Goal: Task Accomplishment & Management: Manage account settings

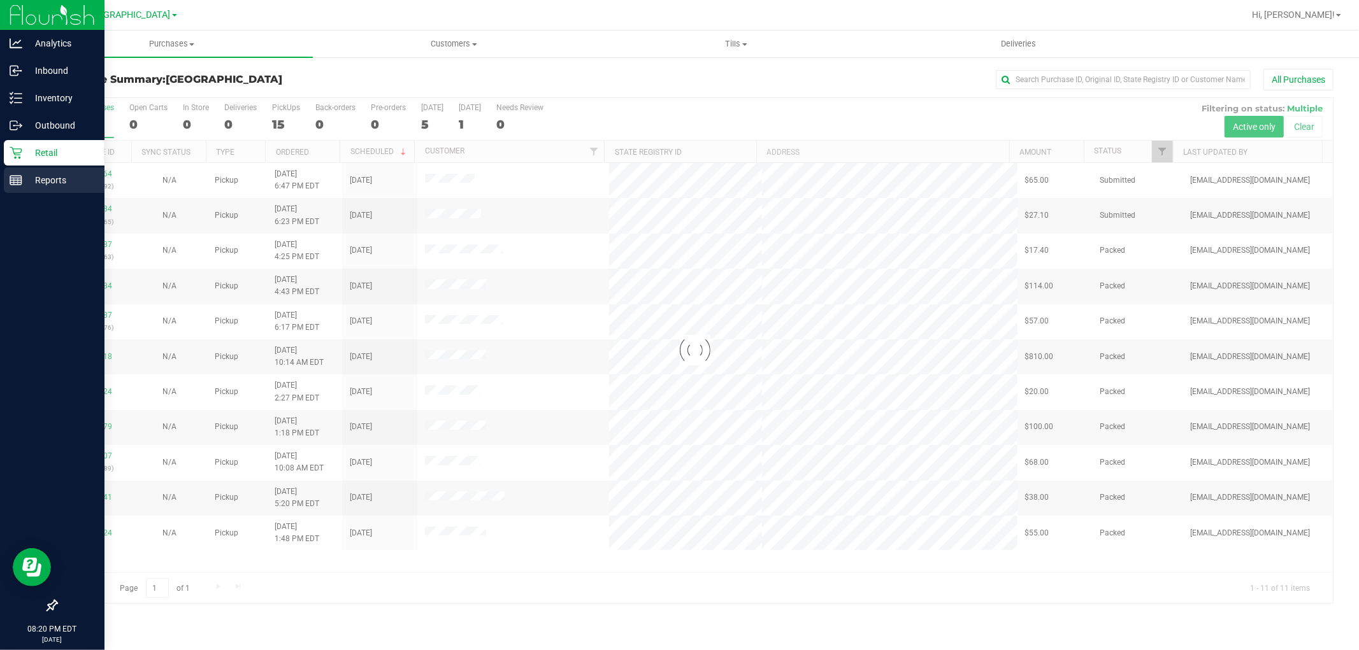
click at [24, 180] on p "Reports" at bounding box center [60, 180] width 76 height 15
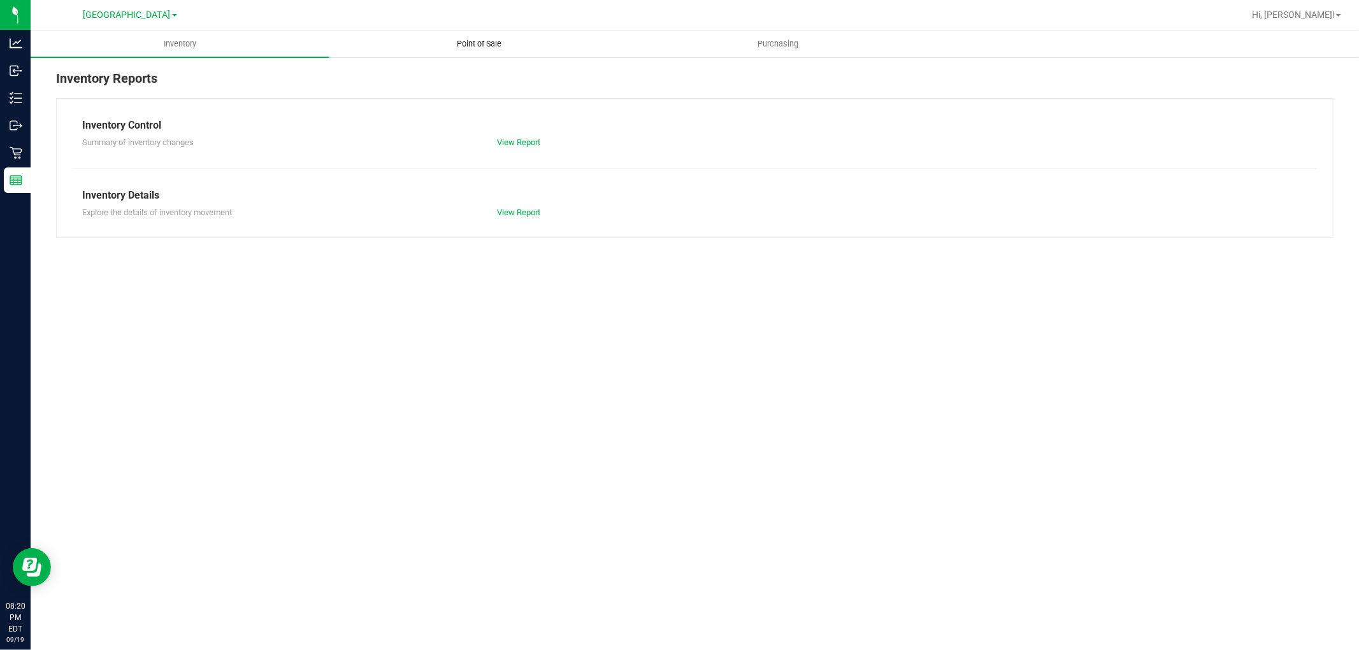
click at [462, 41] on span "Point of Sale" at bounding box center [478, 43] width 79 height 11
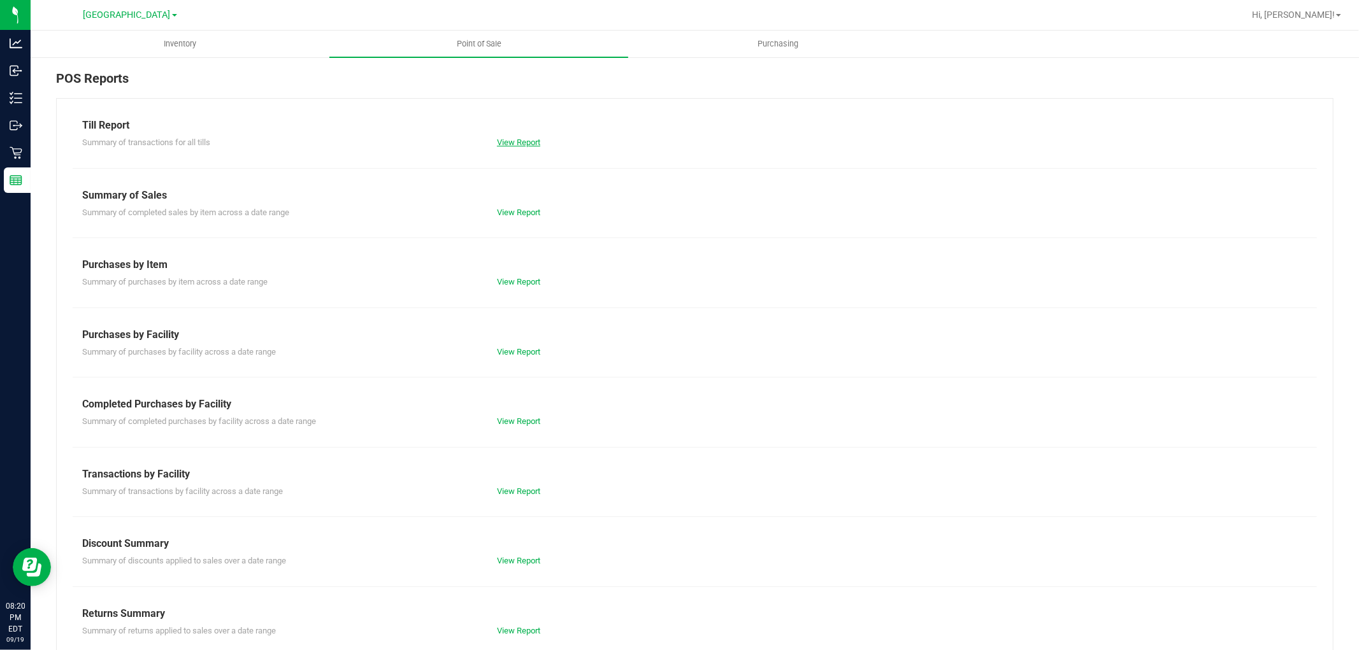
click at [531, 141] on link "View Report" at bounding box center [518, 143] width 43 height 10
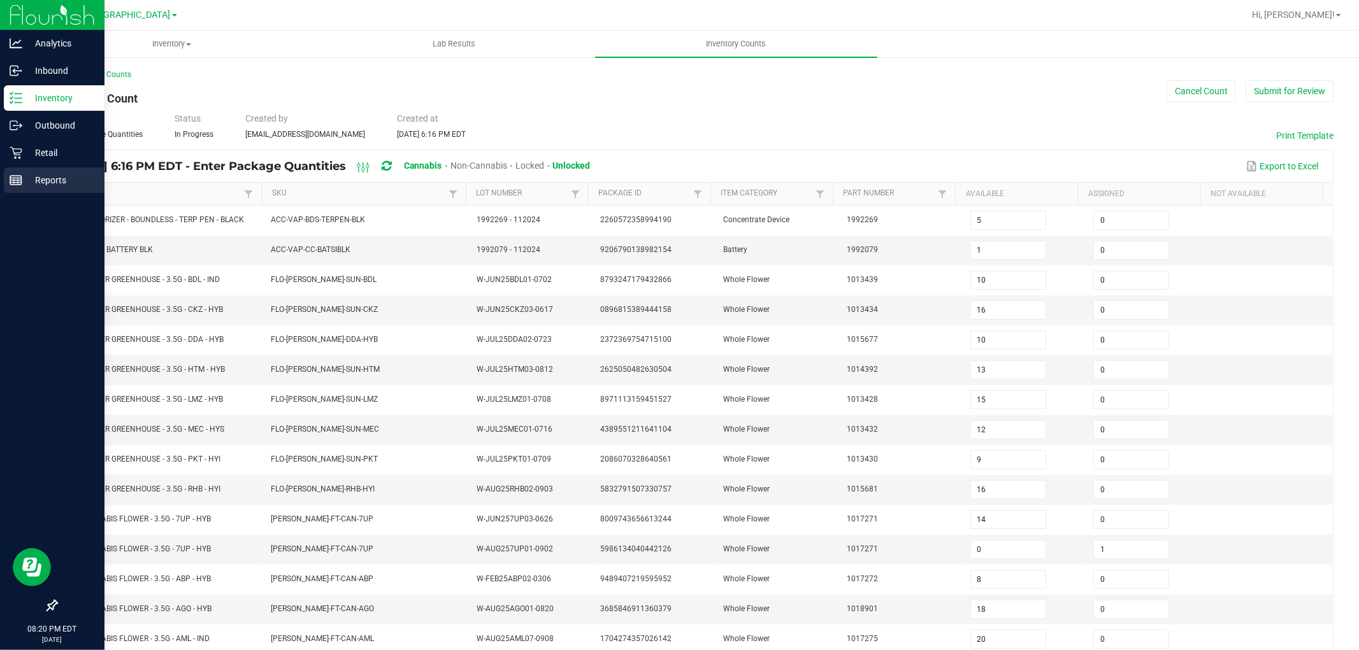
click at [45, 180] on p "Reports" at bounding box center [60, 180] width 76 height 15
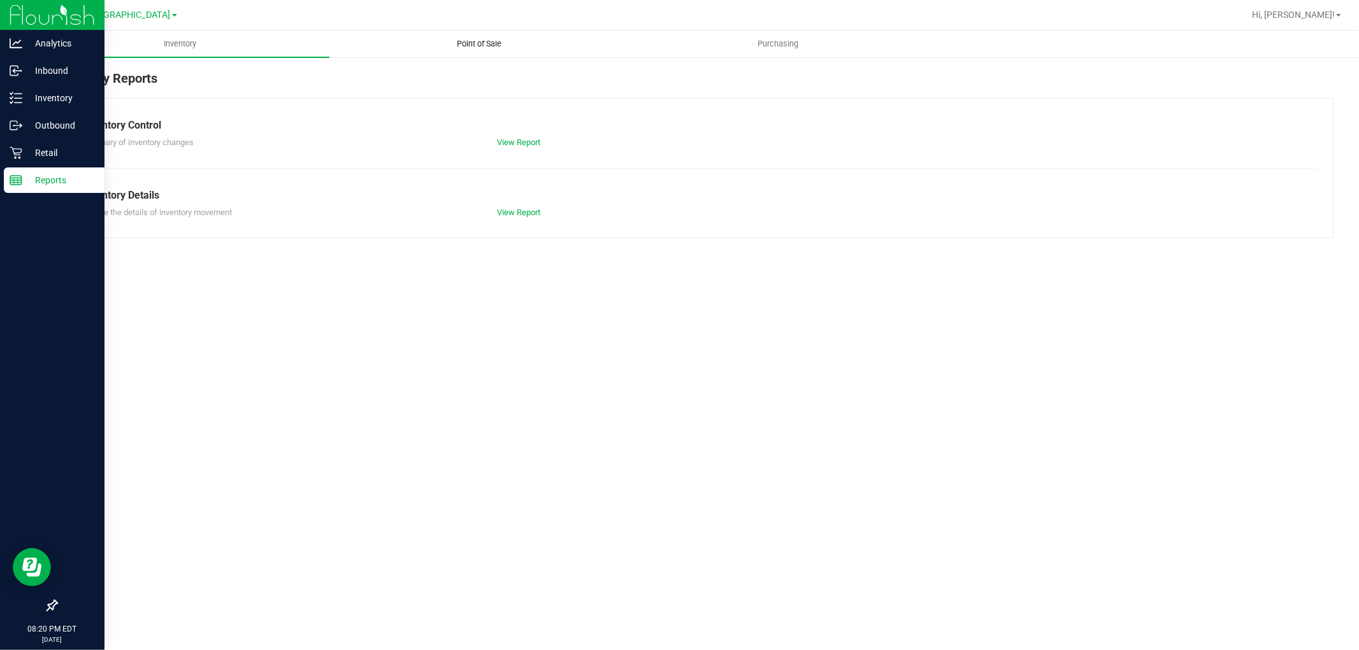
click at [466, 39] on span "Point of Sale" at bounding box center [478, 43] width 79 height 11
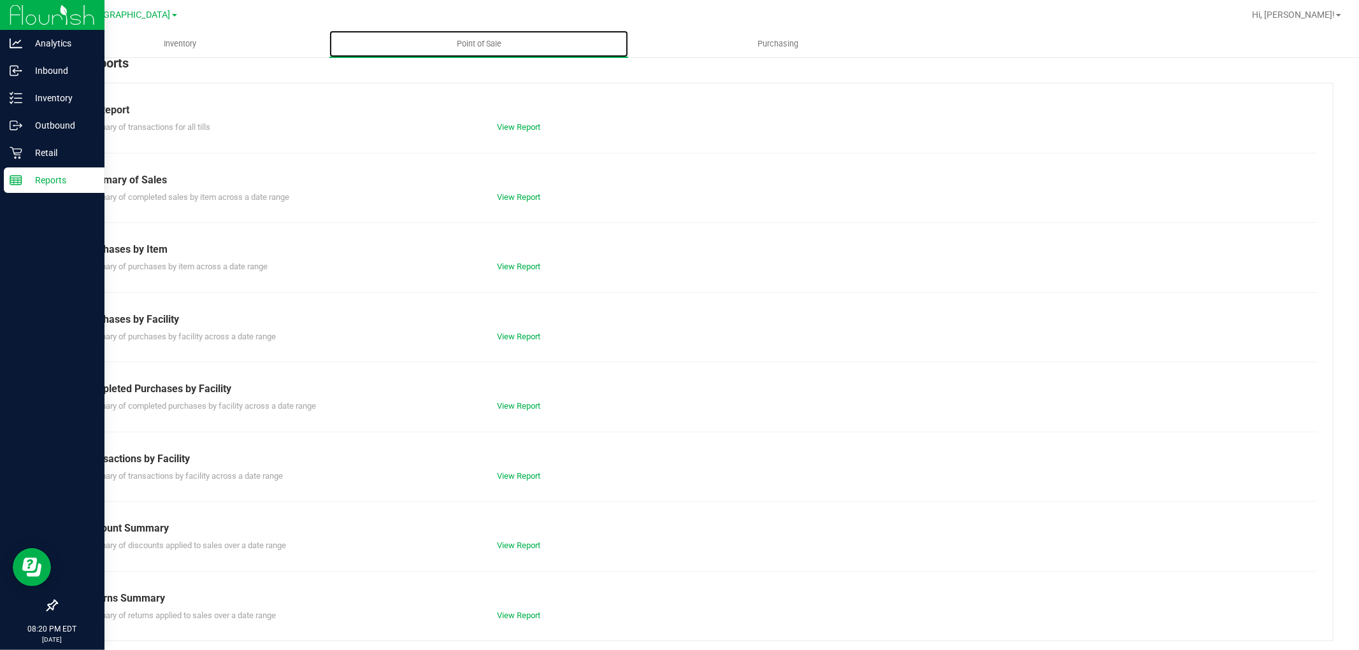
scroll to position [20, 0]
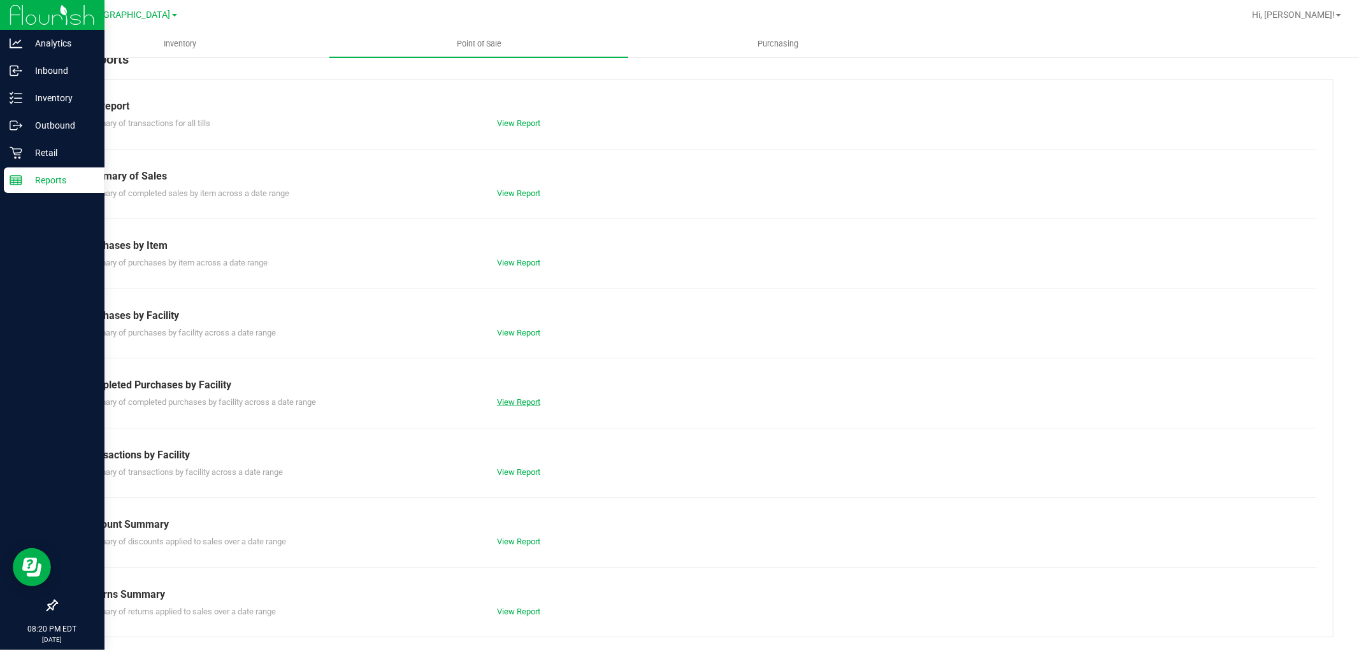
click at [513, 403] on link "View Report" at bounding box center [518, 402] width 43 height 10
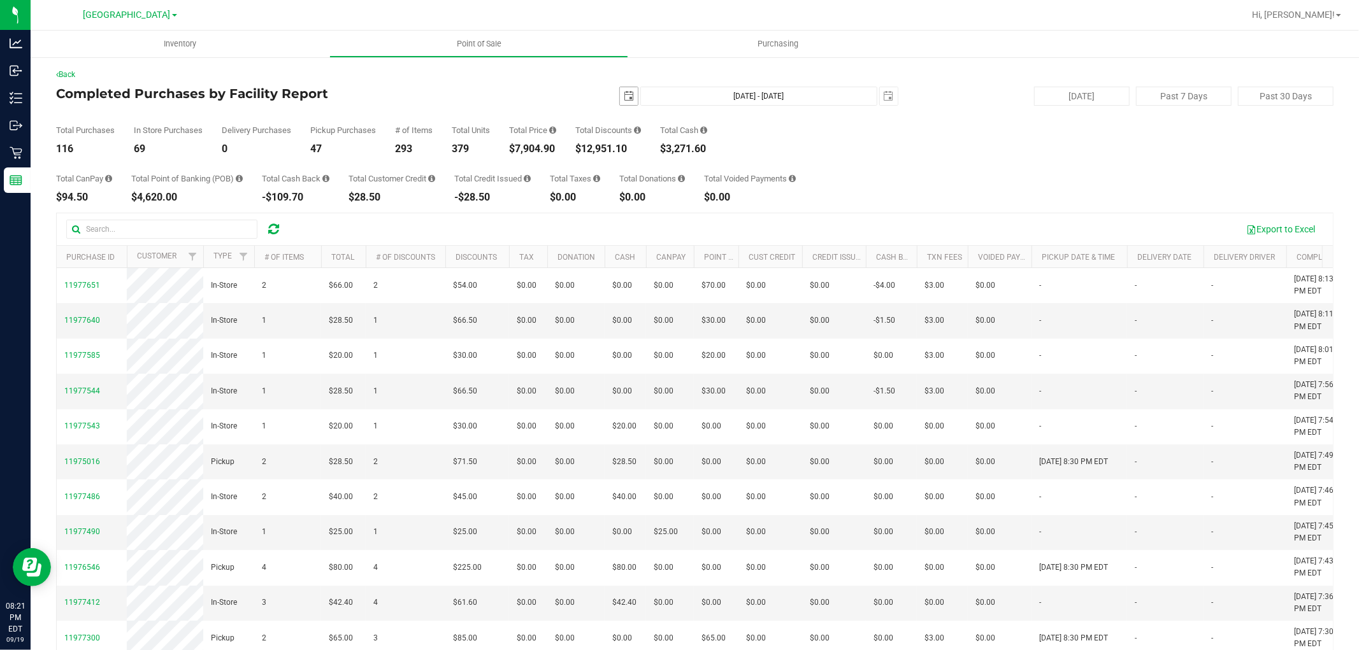
click at [624, 94] on span "select" at bounding box center [629, 96] width 10 height 10
click at [625, 204] on link "14" at bounding box center [624, 206] width 18 height 20
type input "2025-09-14"
type input "Sep 14, 2025 - Sep 19, 2025"
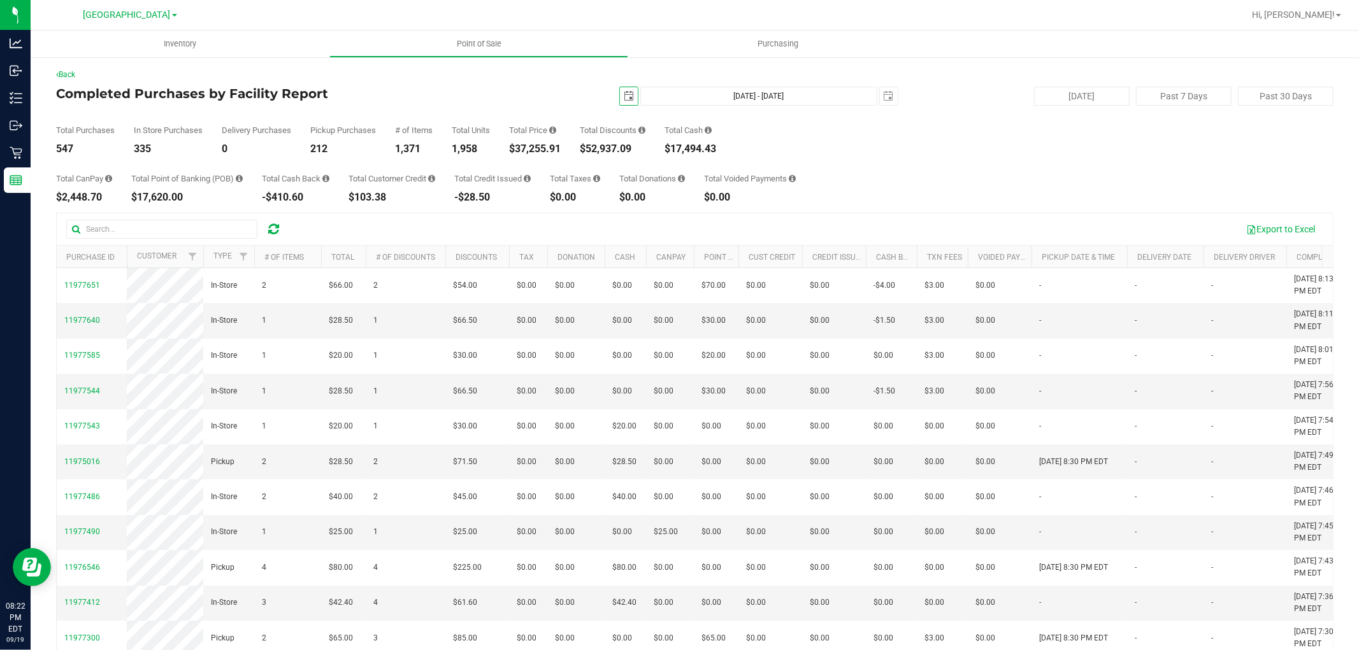
click at [624, 99] on span "select" at bounding box center [629, 96] width 10 height 10
click at [642, 164] on link "1" at bounding box center [642, 167] width 18 height 20
type input "2025-09-01"
type input "Sep 1, 2025 - Sep 19, 2025"
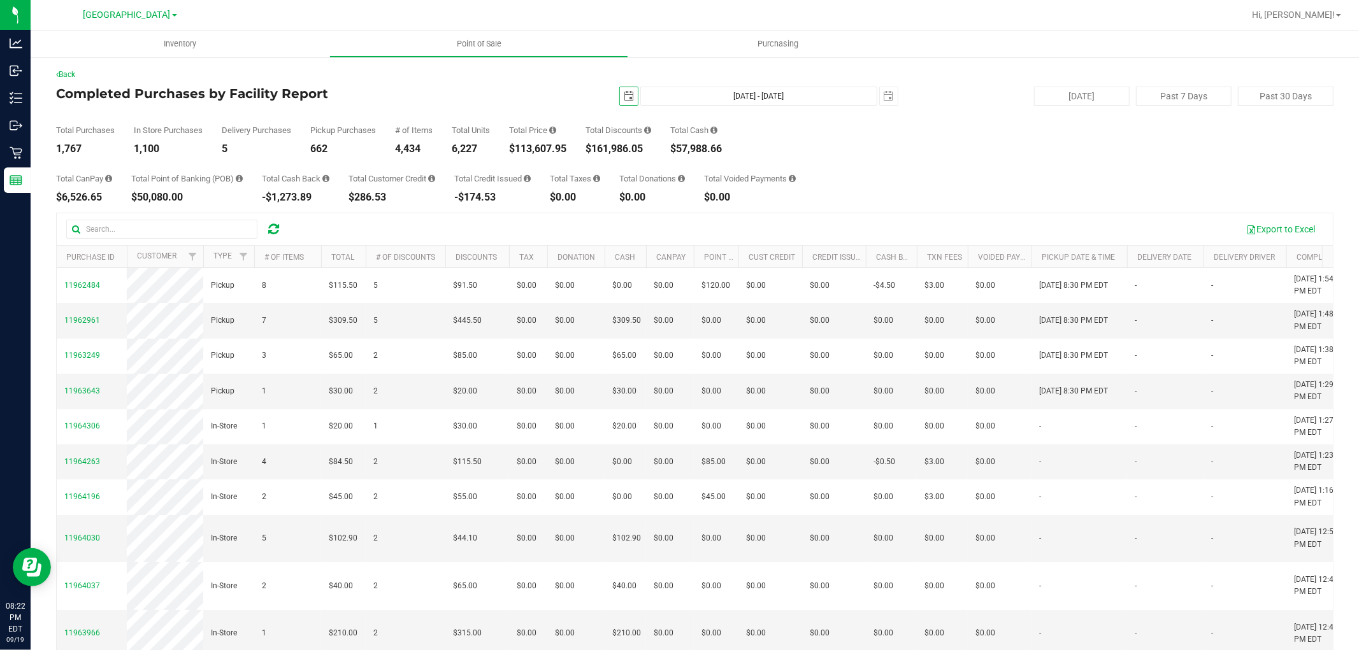
click at [620, 98] on span "select" at bounding box center [629, 96] width 18 height 18
click at [715, 205] on link "19" at bounding box center [716, 206] width 18 height 20
type input "[DATE]"
type input "[DATE] - [DATE]"
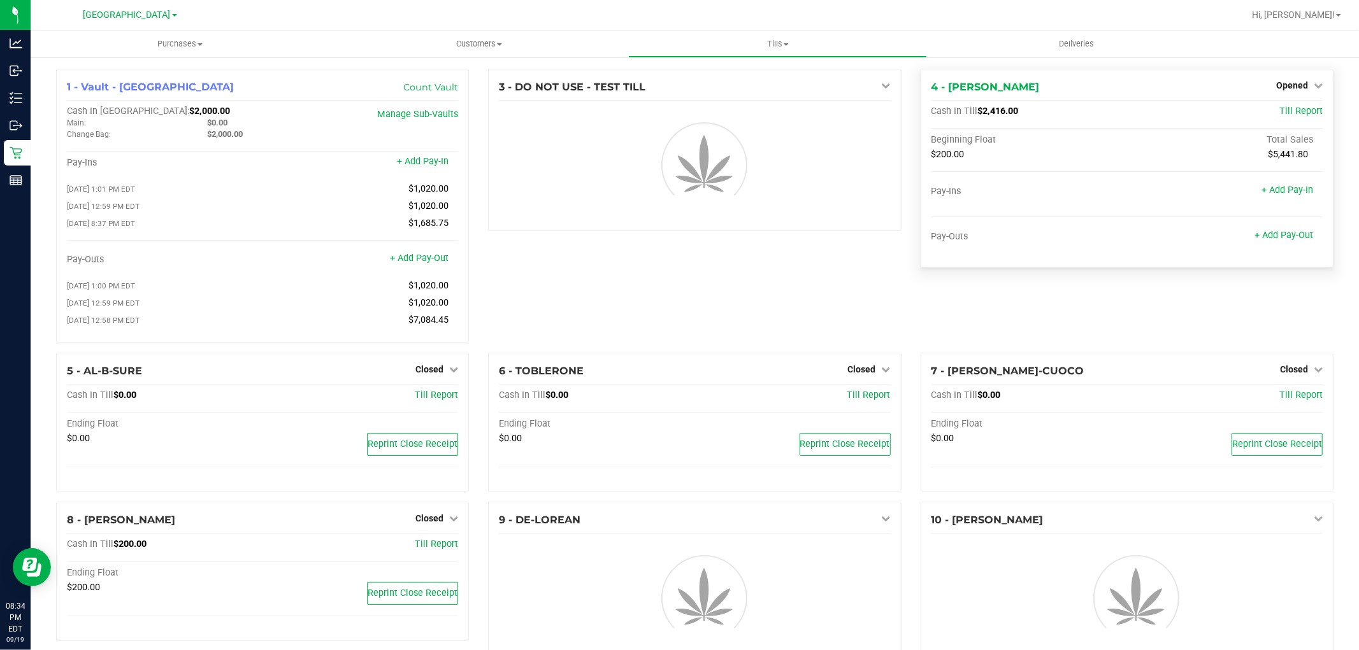
click at [1289, 87] on span "Opened" at bounding box center [1292, 85] width 32 height 10
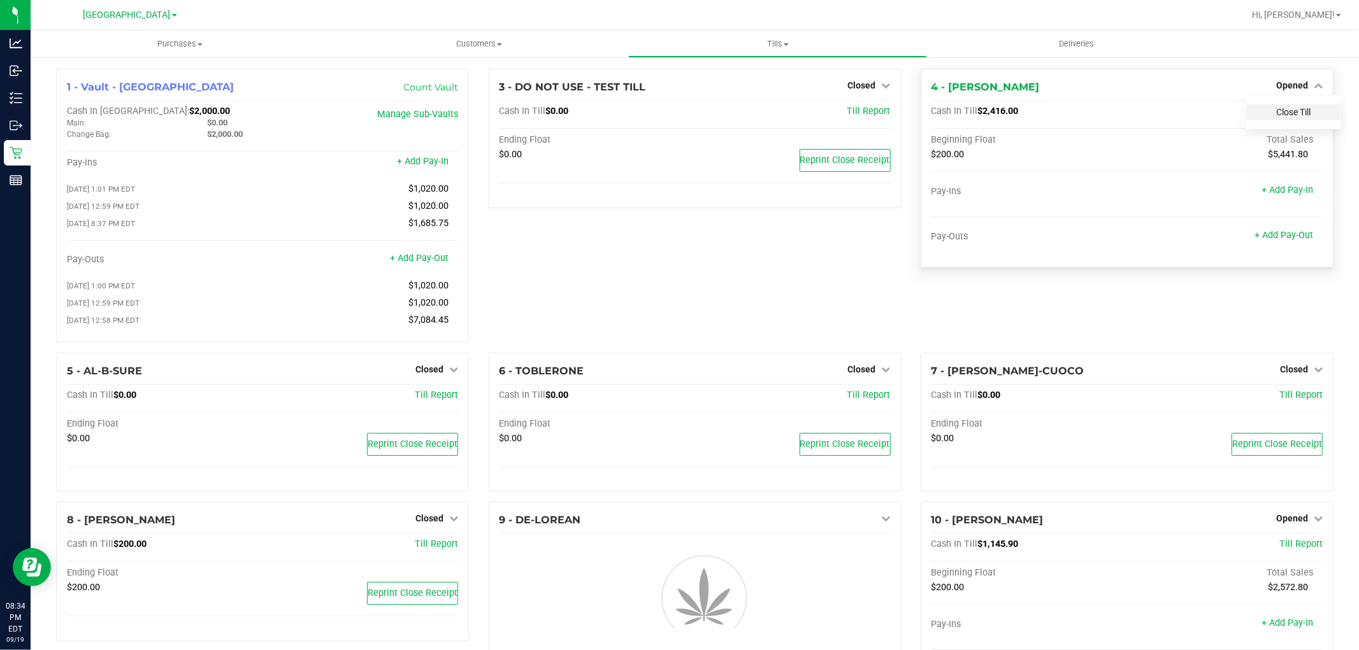
click at [1289, 110] on link "Close Till" at bounding box center [1293, 112] width 34 height 10
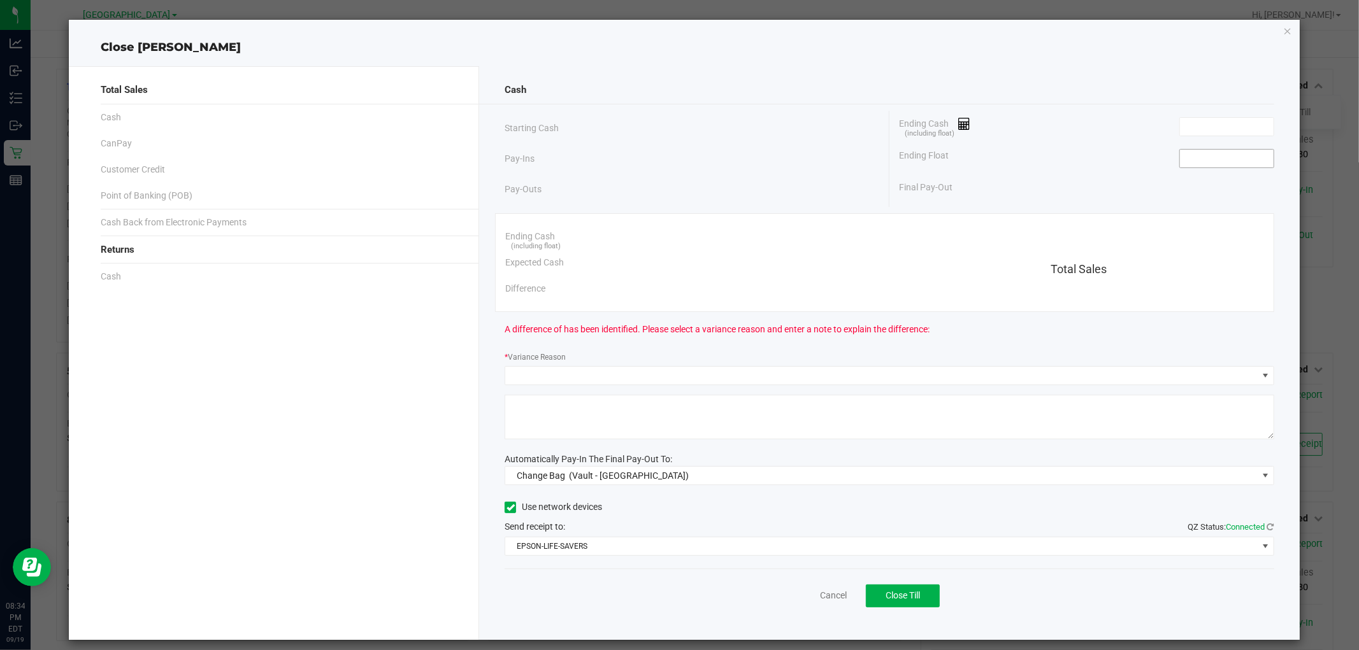
click at [1180, 153] on input at bounding box center [1227, 159] width 94 height 18
type input "$200.00"
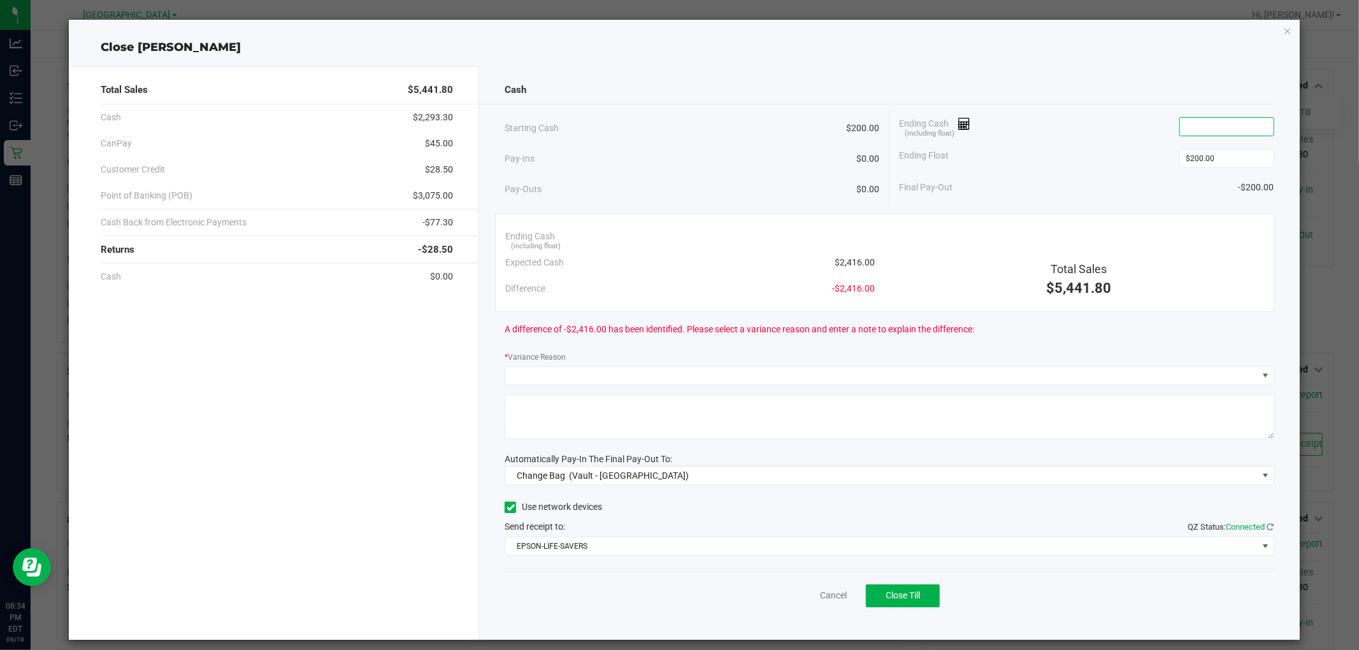
click at [1211, 125] on input at bounding box center [1227, 127] width 94 height 18
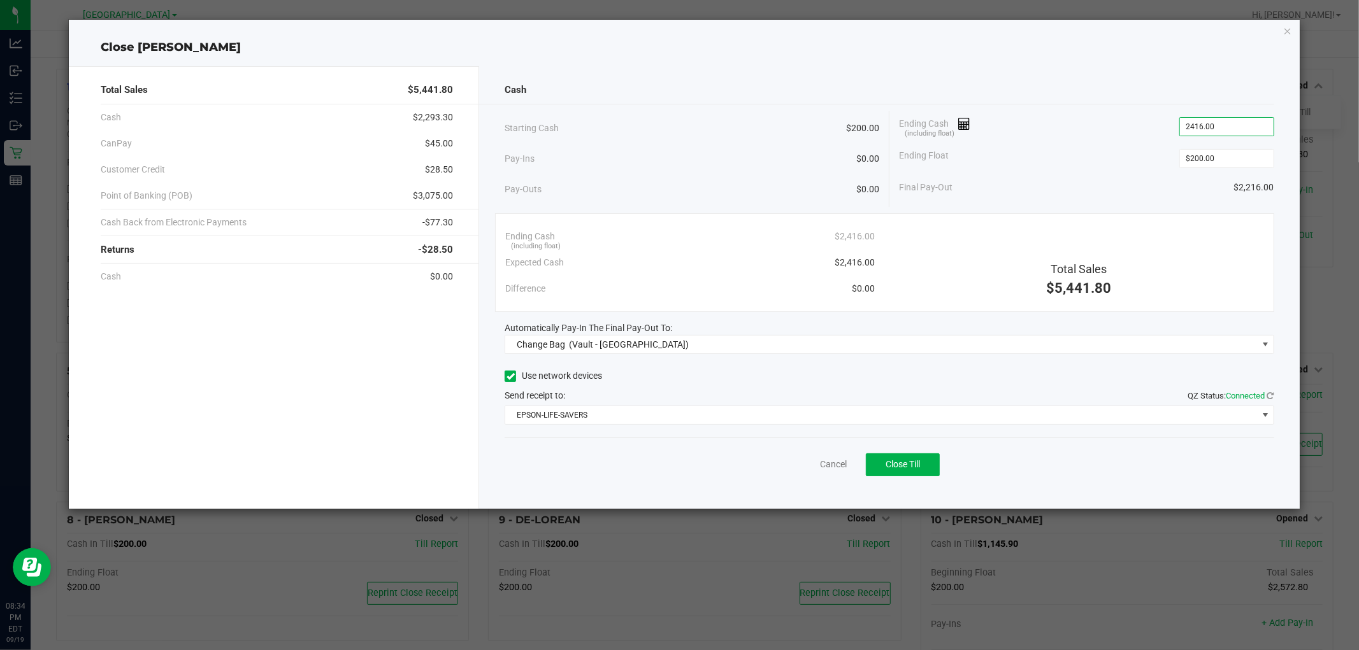
type input "$2,416.00"
click at [1122, 157] on div "Ending Float $200.00" at bounding box center [1086, 159] width 375 height 32
click at [759, 345] on span "Change Bag (Vault - North Port WC)" at bounding box center [881, 345] width 752 height 18
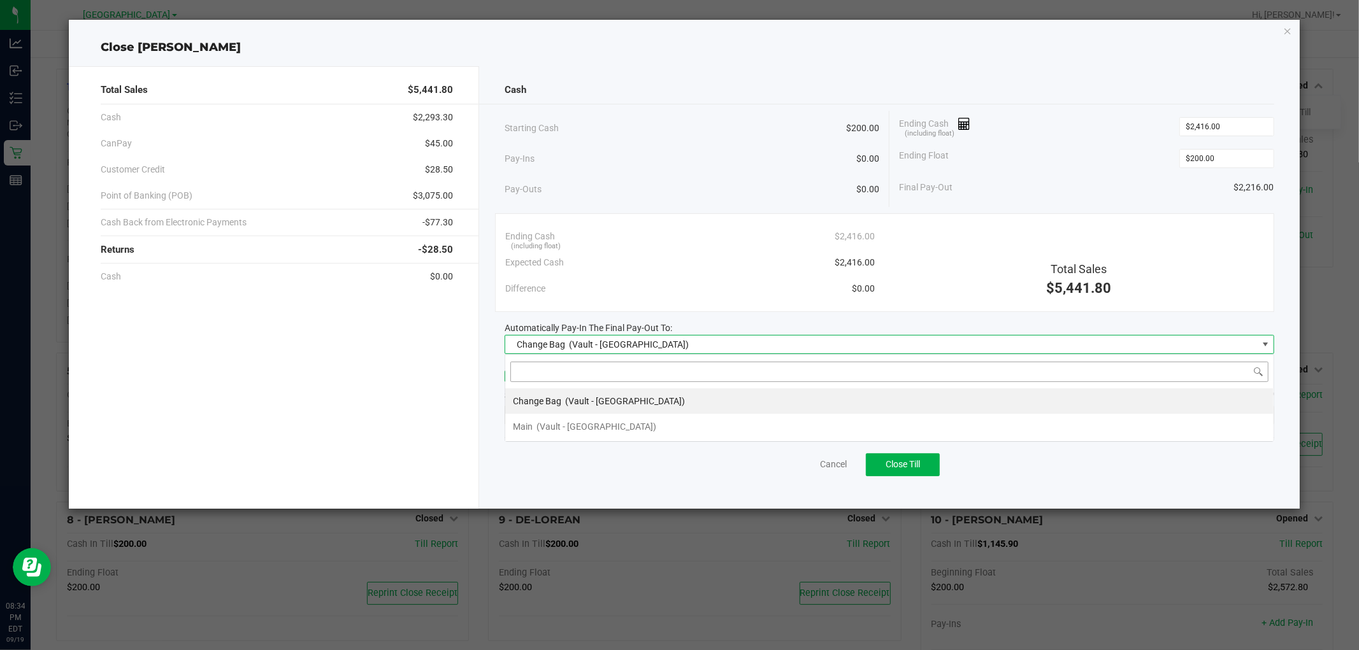
scroll to position [19, 769]
click at [635, 418] on li "Main (Vault - North Port WC)" at bounding box center [889, 426] width 768 height 25
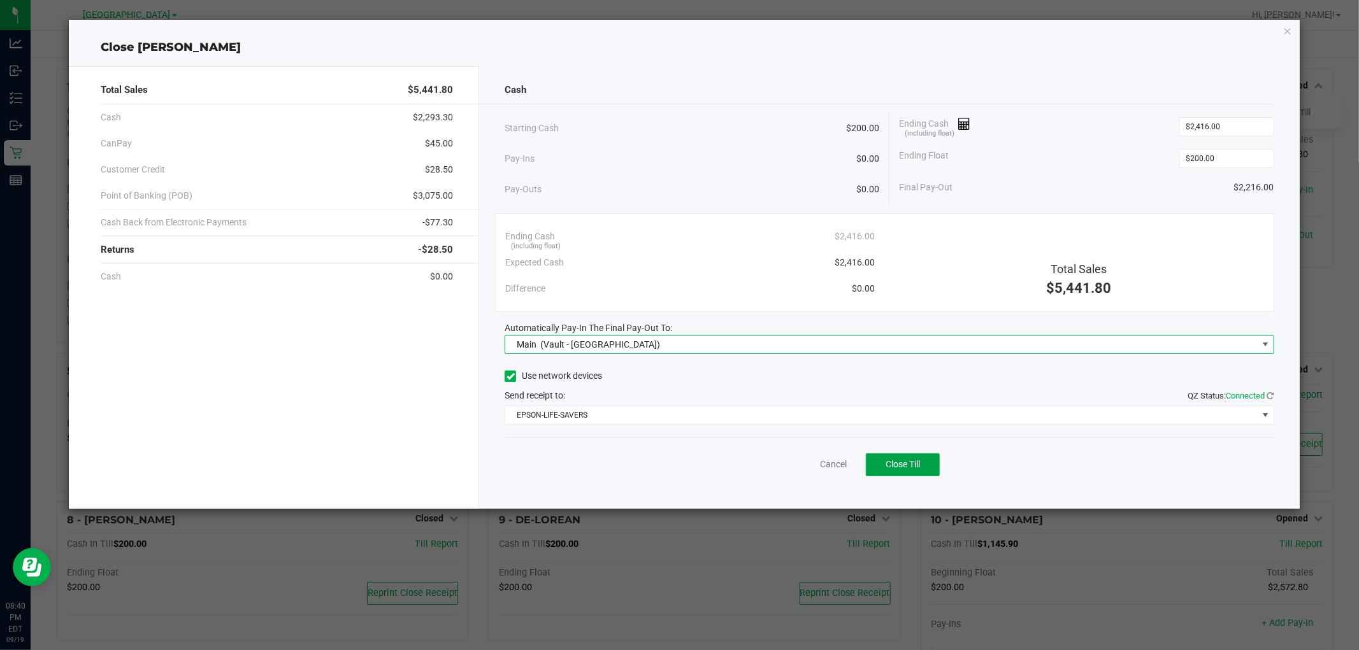
click at [912, 464] on span "Close Till" at bounding box center [902, 464] width 34 height 10
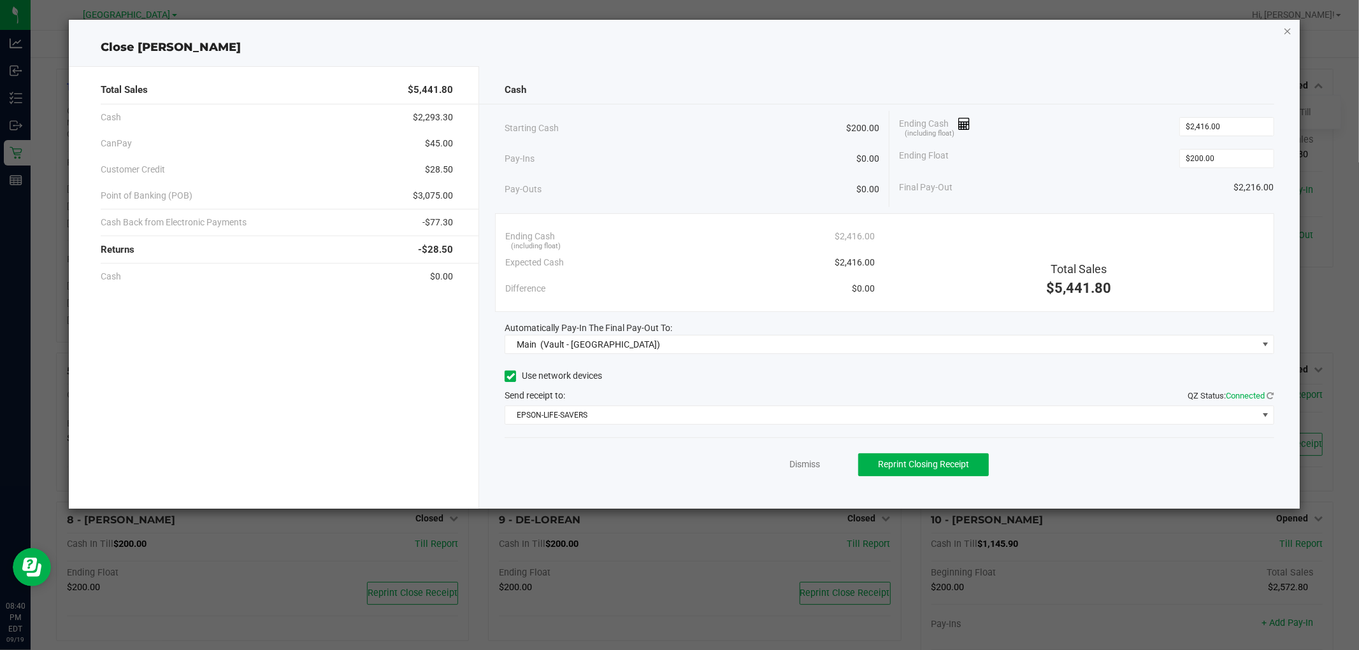
click at [1287, 29] on icon "button" at bounding box center [1287, 30] width 9 height 15
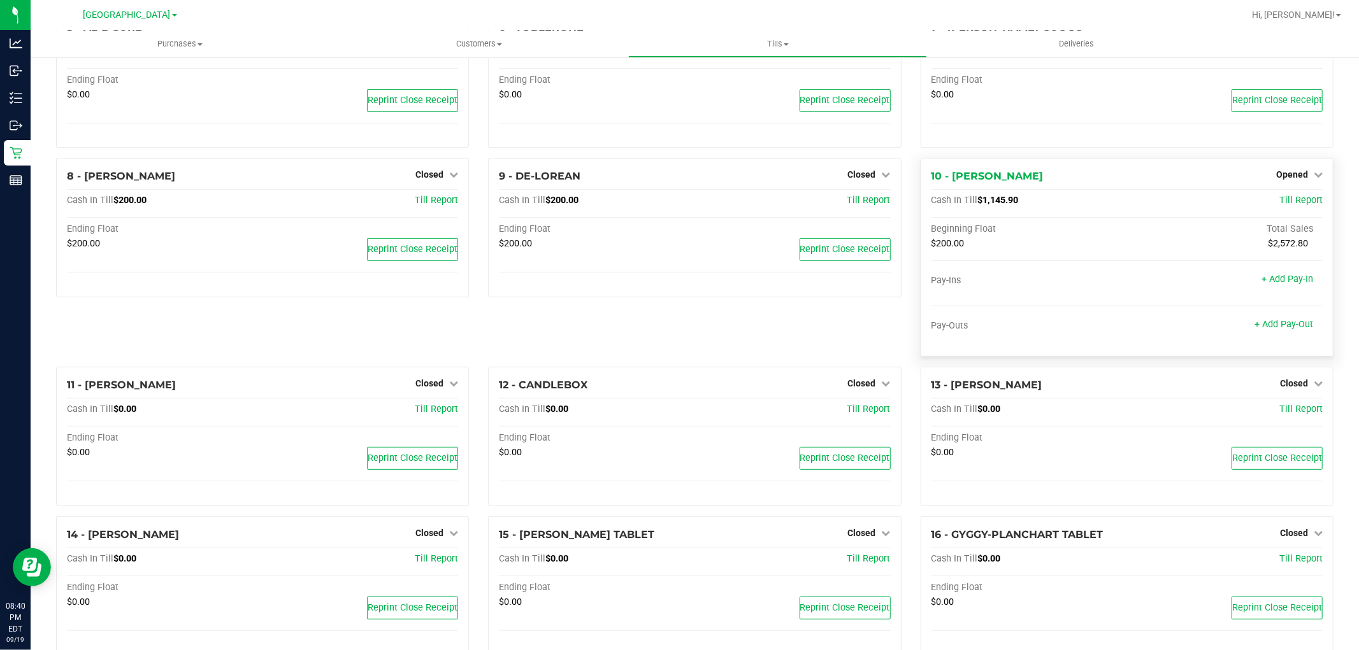
scroll to position [354, 0]
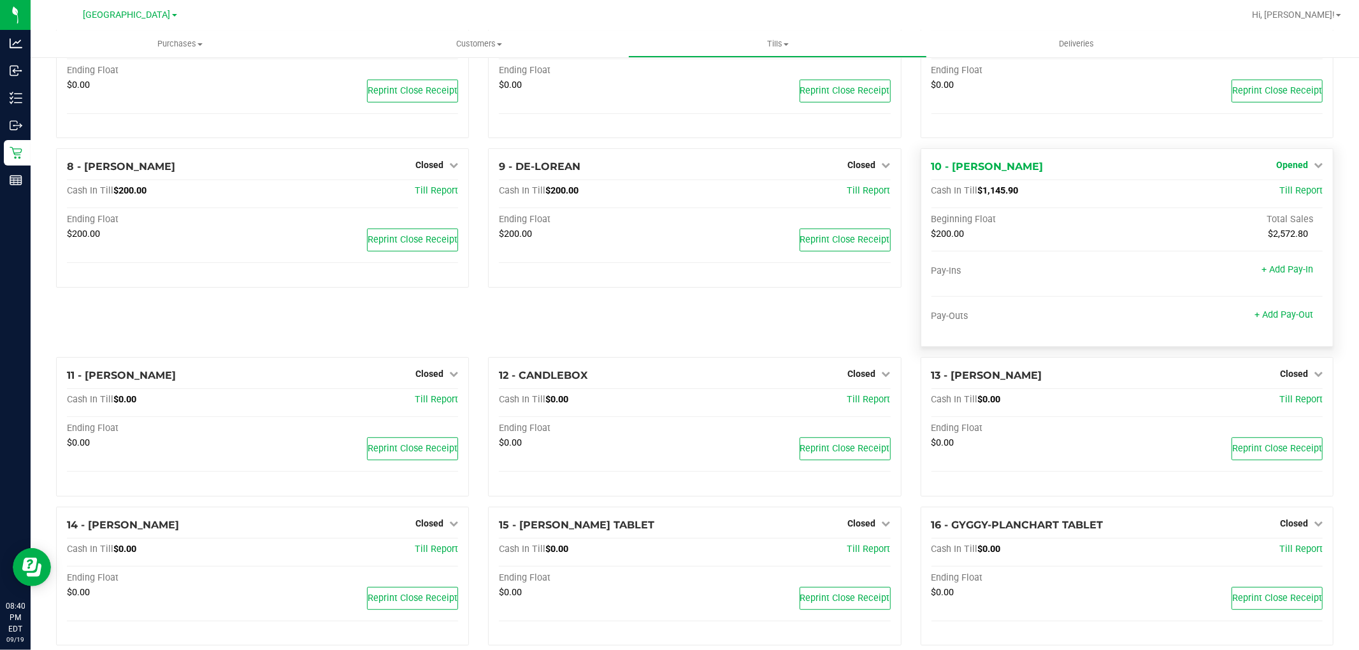
click at [1276, 169] on span "Opened" at bounding box center [1292, 165] width 32 height 10
click at [1276, 195] on link "Close Till" at bounding box center [1293, 192] width 34 height 10
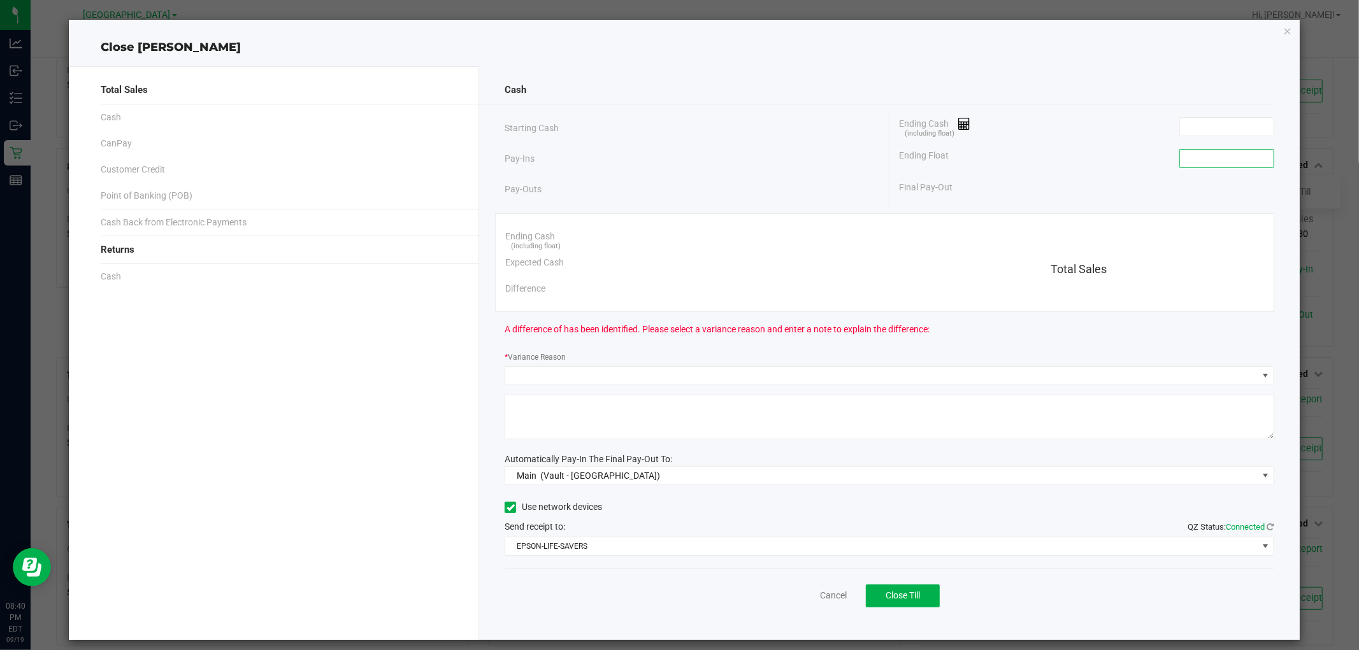
click at [1196, 157] on input at bounding box center [1227, 159] width 94 height 18
type input "$200.00"
click at [1186, 132] on input at bounding box center [1227, 127] width 94 height 18
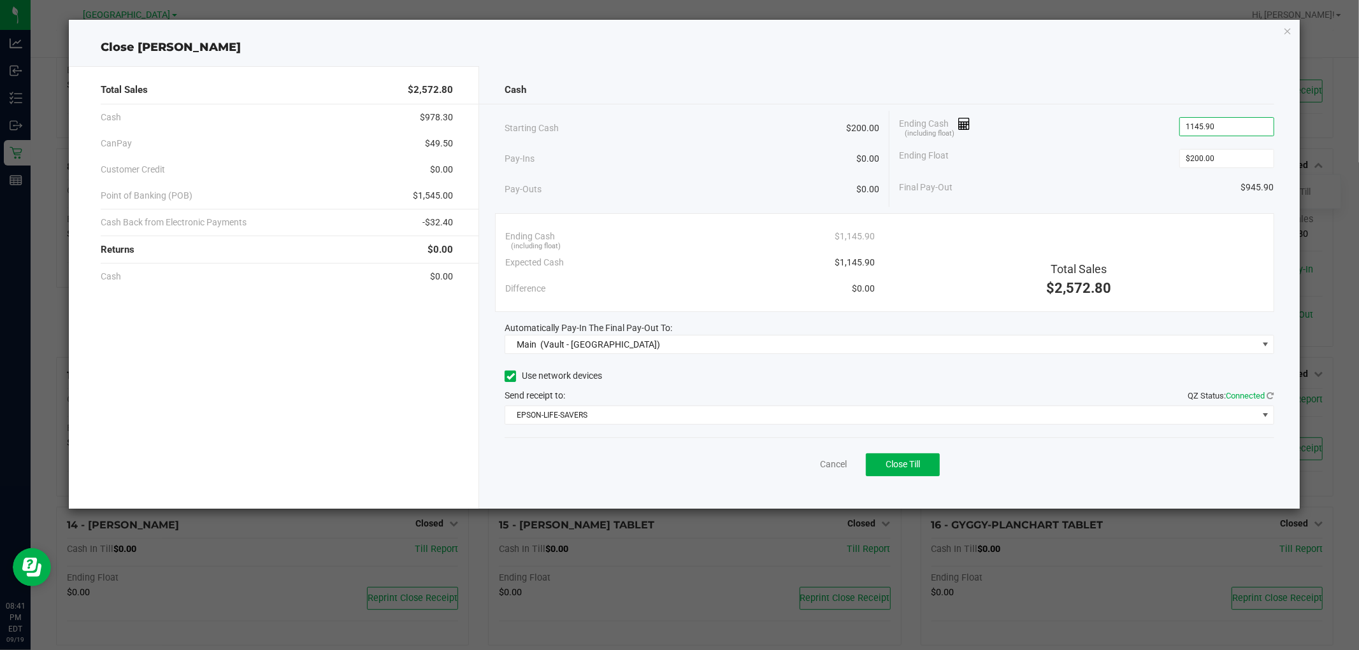
type input "$1,145.90"
click at [1094, 179] on div "Final Pay-Out $945.90" at bounding box center [1086, 188] width 375 height 26
click at [904, 459] on span "Close Till" at bounding box center [902, 464] width 34 height 10
click at [1289, 27] on icon "button" at bounding box center [1287, 30] width 9 height 15
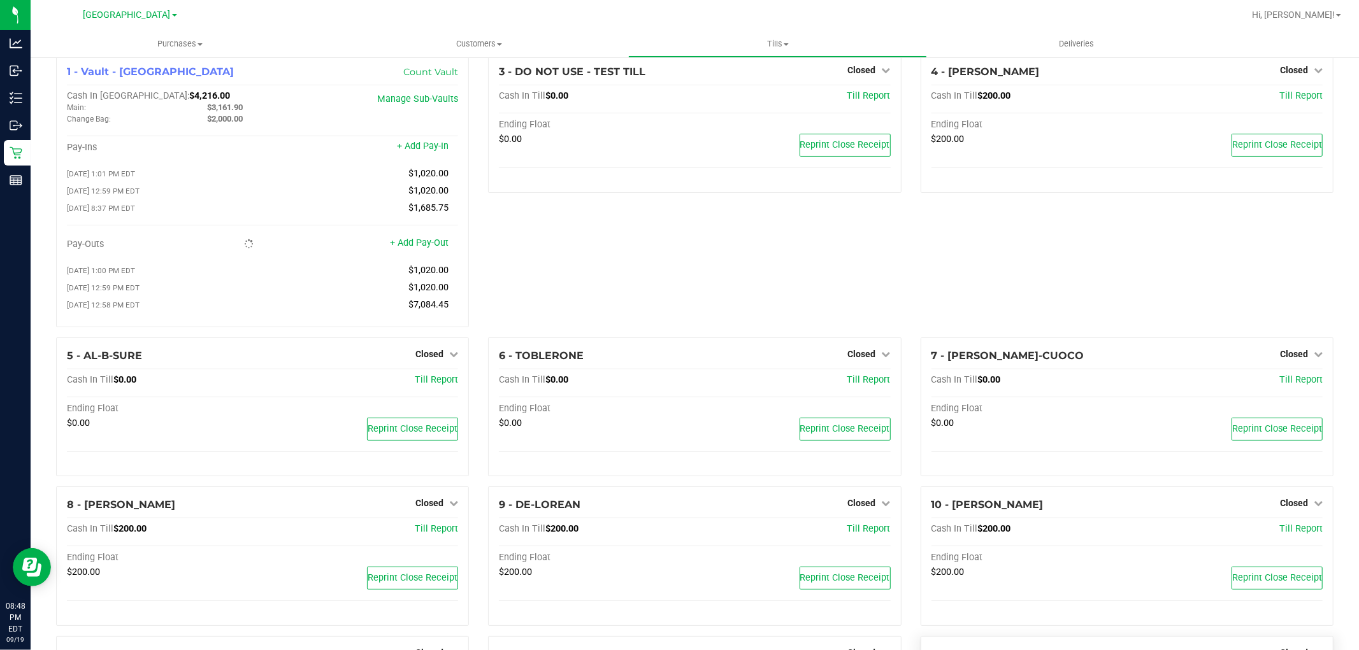
scroll to position [0, 0]
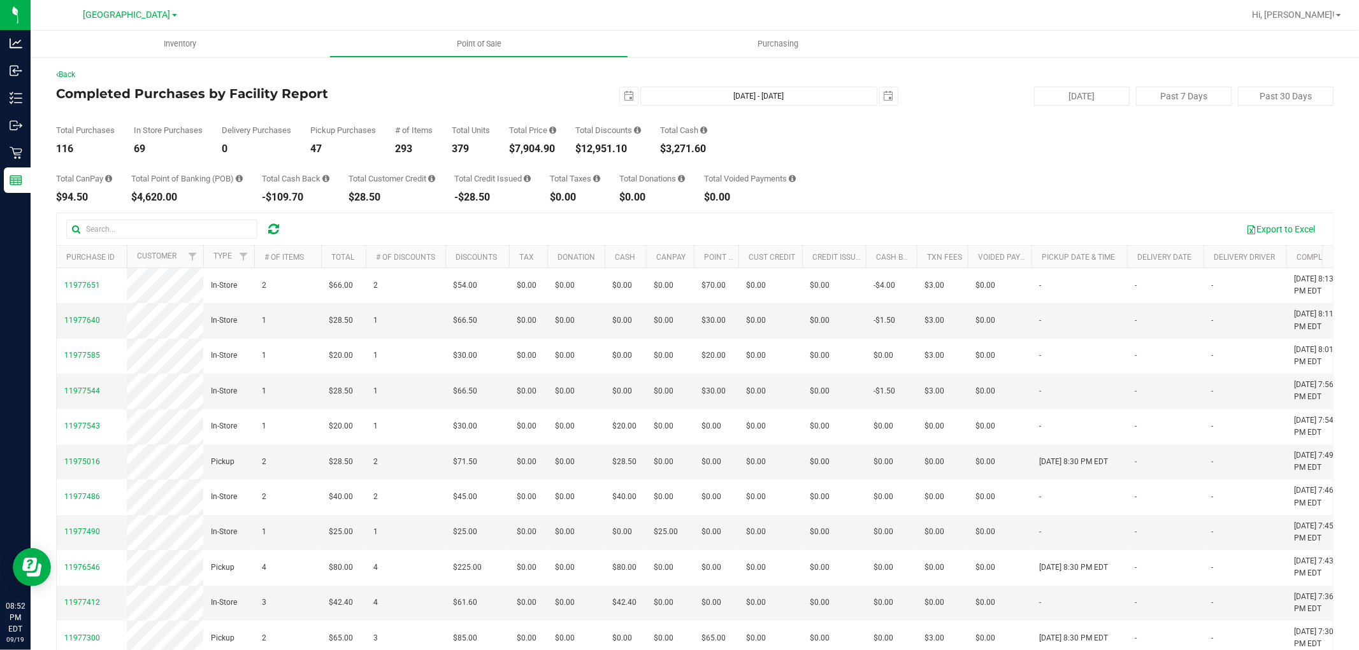
drag, startPoint x: 1303, startPoint y: 27, endPoint x: 1315, endPoint y: 29, distance: 11.5
click at [1314, 29] on nav "[GEOGRAPHIC_DATA] Hi, [PERSON_NAME]!" at bounding box center [695, 15] width 1328 height 31
click at [1321, 14] on span "Hi, [PERSON_NAME]!" at bounding box center [1293, 15] width 83 height 10
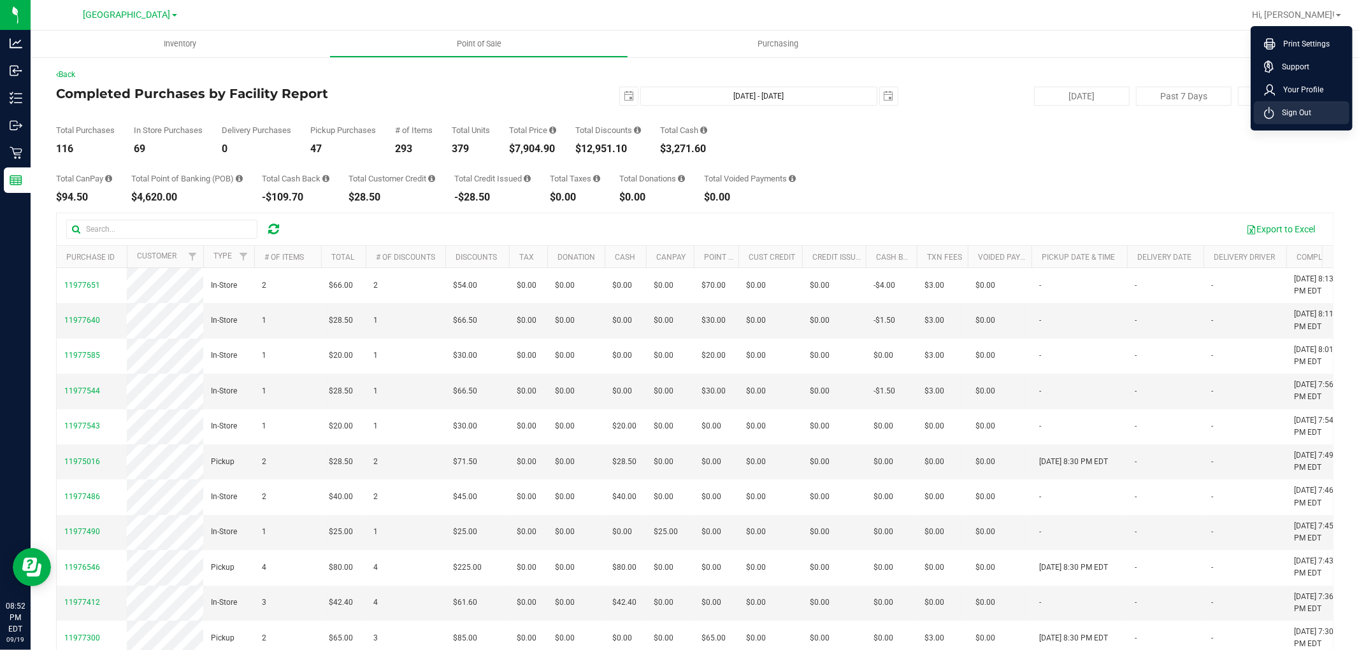
click at [1296, 115] on span "Sign Out" at bounding box center [1292, 112] width 37 height 13
